Goal: Task Accomplishment & Management: Manage account settings

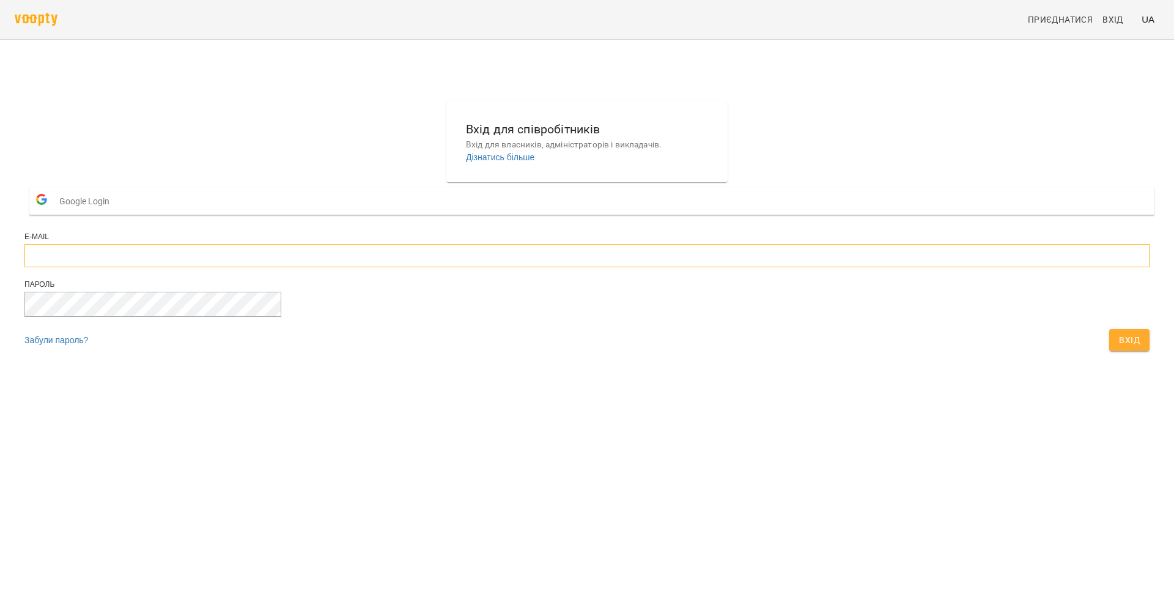
type input "**********"
click at [1119, 347] on span "Вхід" at bounding box center [1129, 340] width 21 height 15
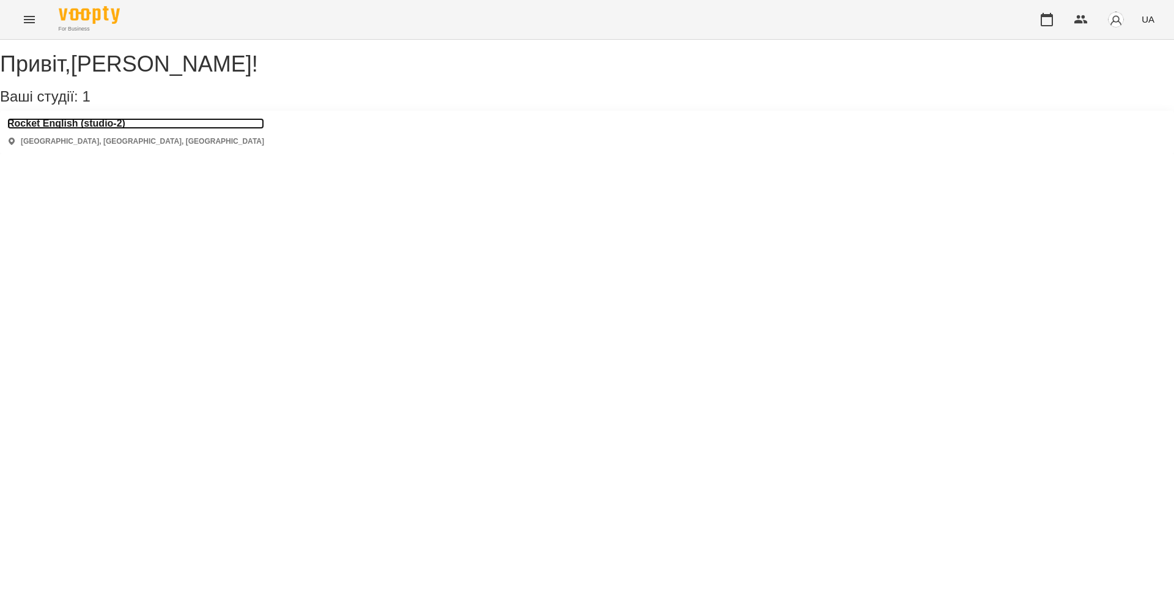
click at [125, 129] on h3 "Rocket English (studio-2)" at bounding box center [135, 123] width 257 height 11
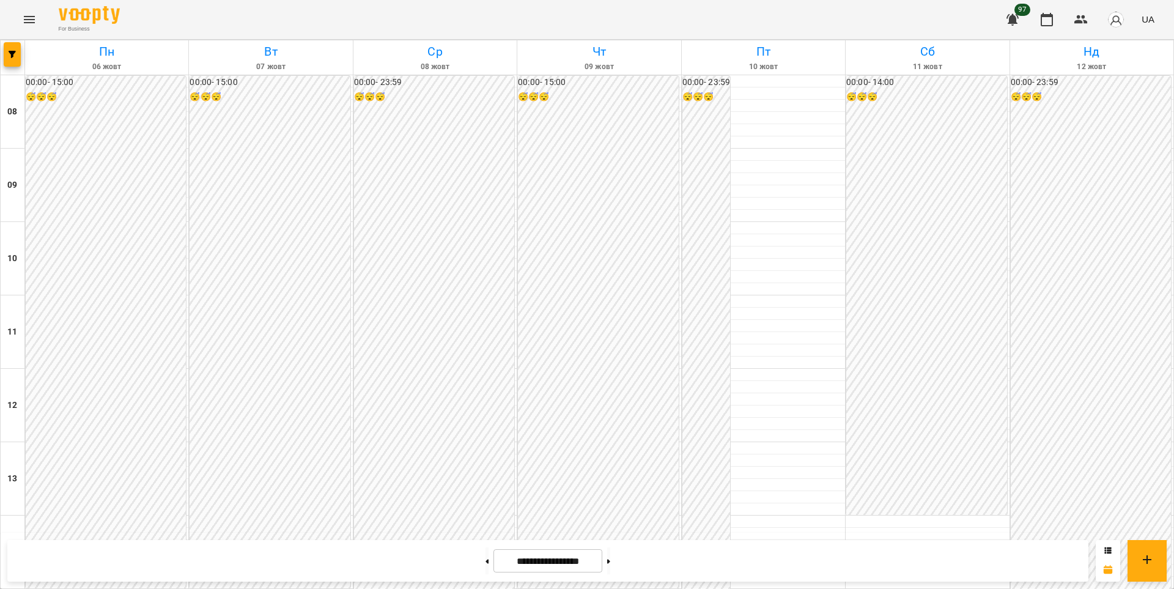
scroll to position [550, 0]
